Goal: Information Seeking & Learning: Check status

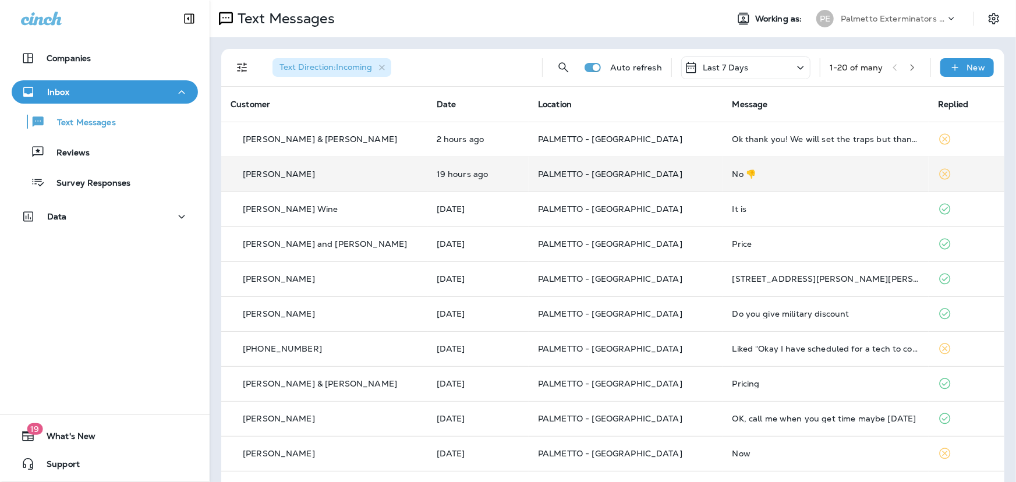
click at [489, 175] on p "19 hours ago" at bounding box center [478, 173] width 83 height 9
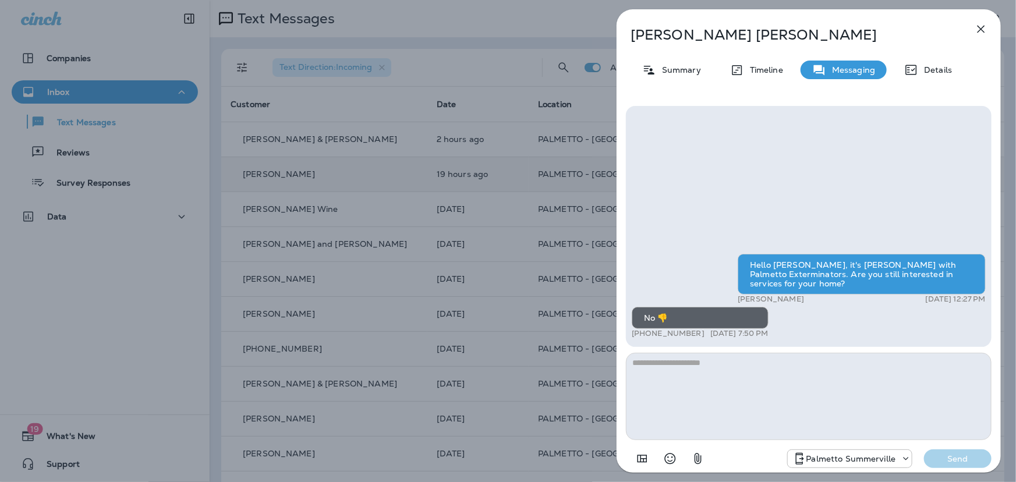
click at [982, 29] on icon "button" at bounding box center [981, 29] width 14 height 14
